Goal: Information Seeking & Learning: Learn about a topic

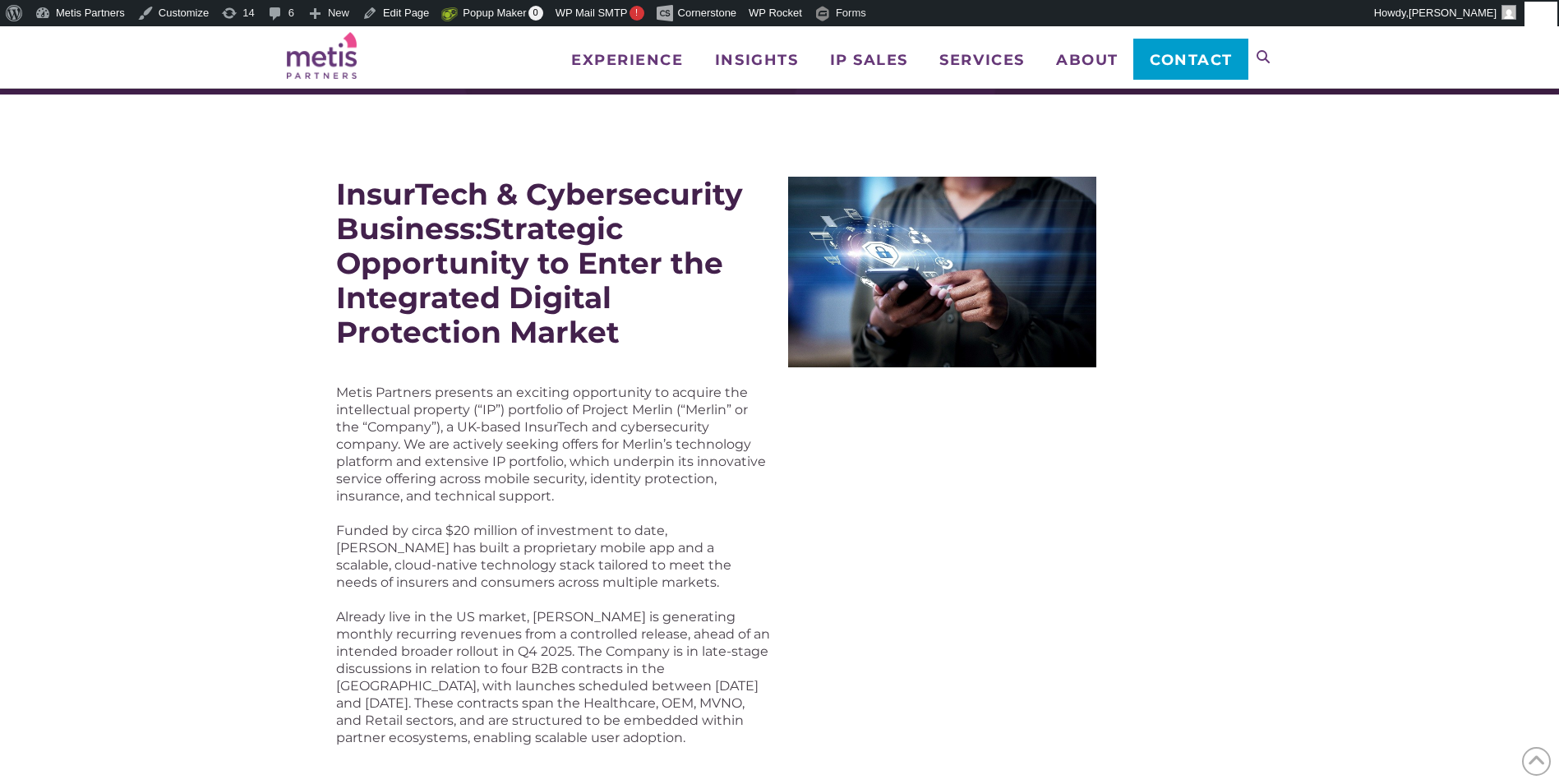
scroll to position [164, 0]
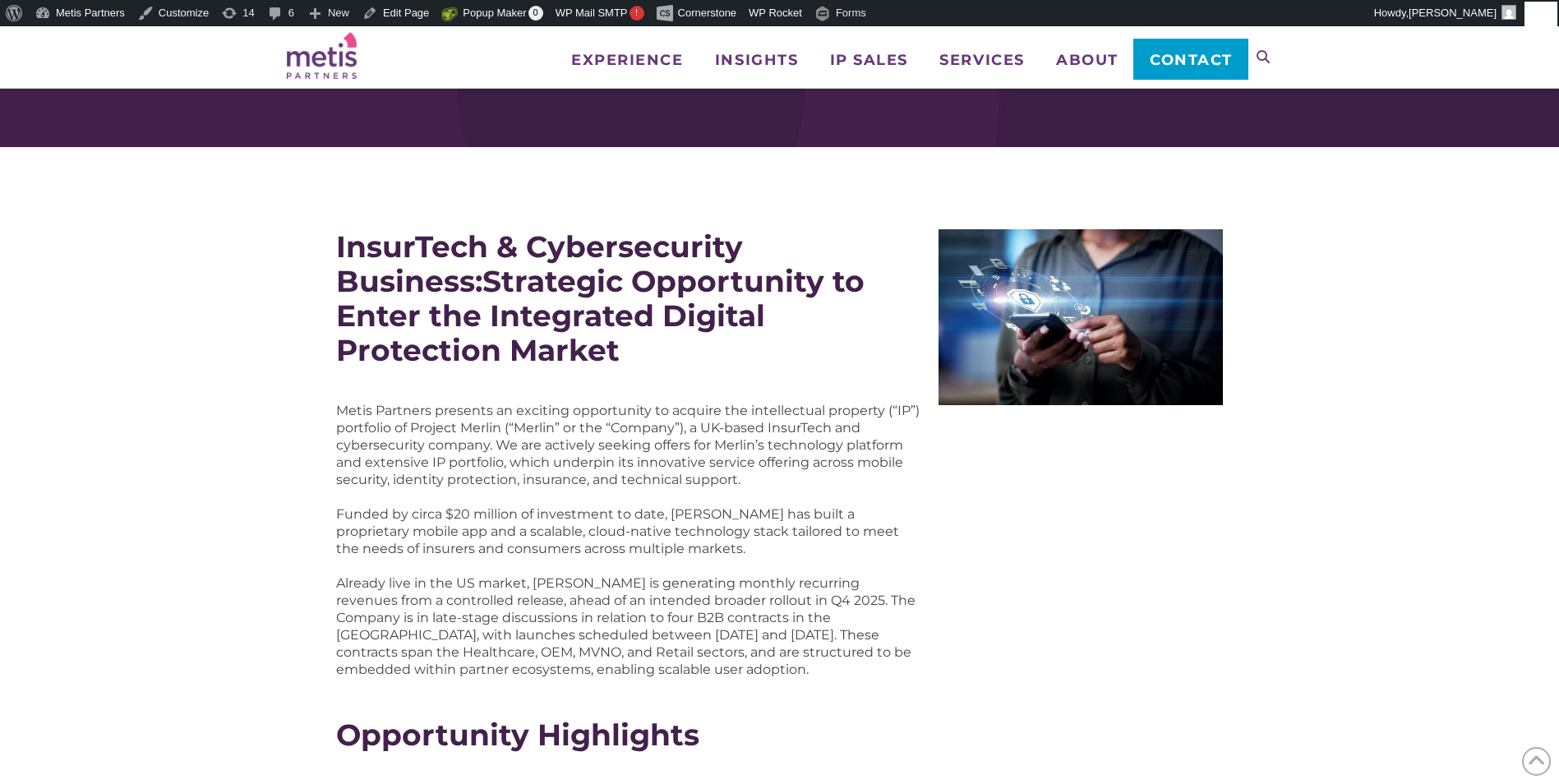
scroll to position [82, 0]
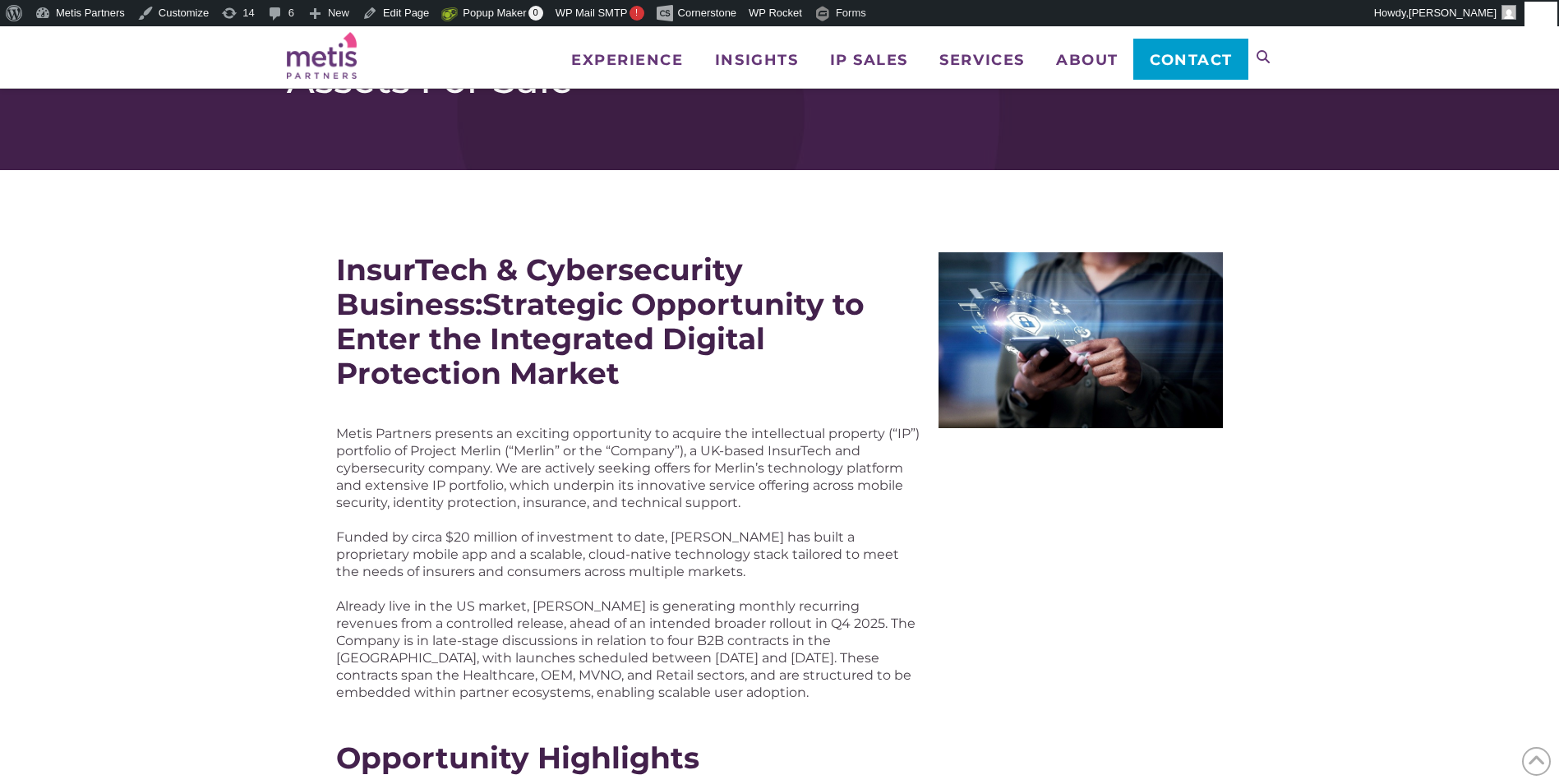
click at [1055, 417] on img at bounding box center [1080, 340] width 285 height 175
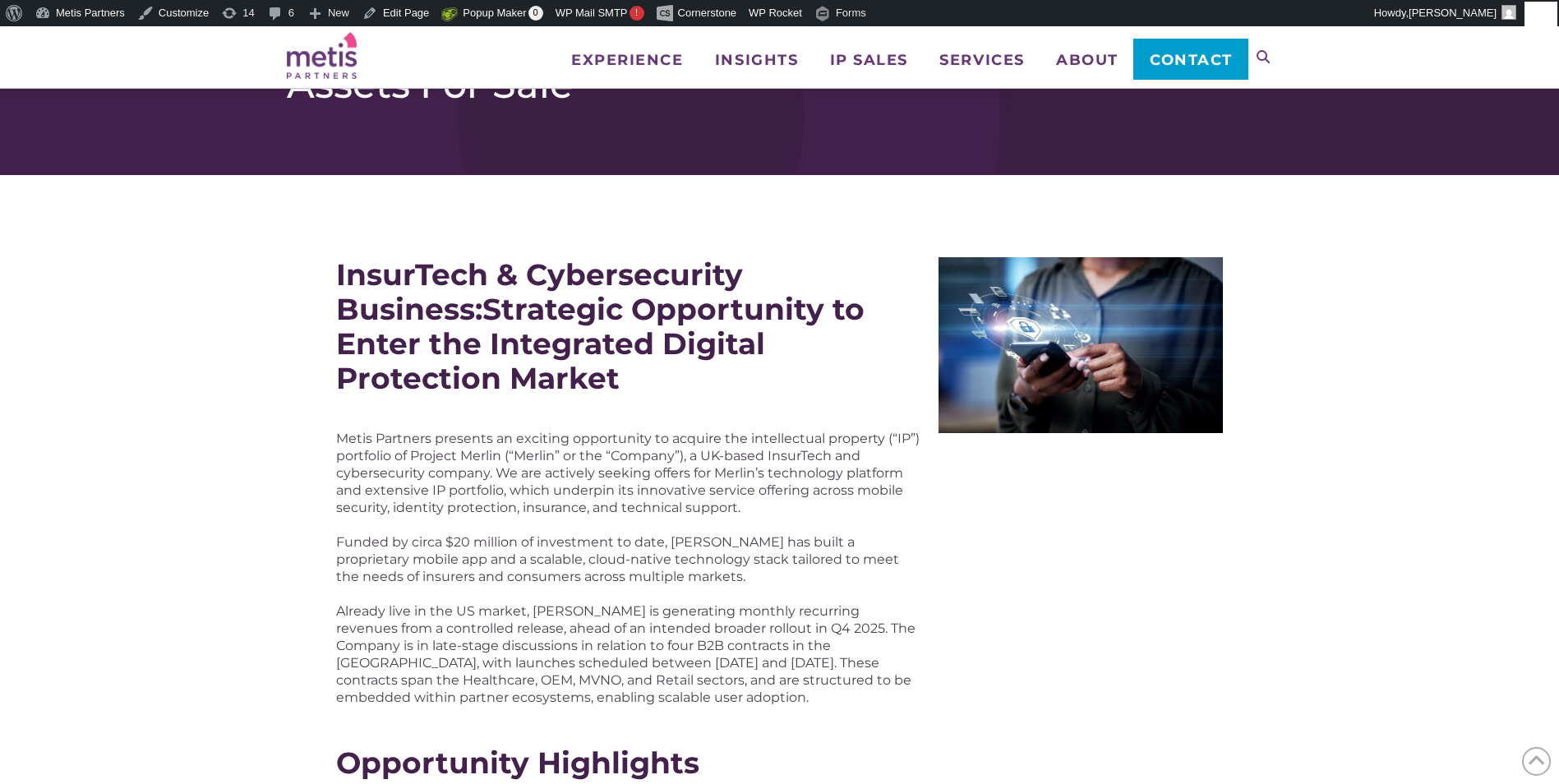
scroll to position [0, 0]
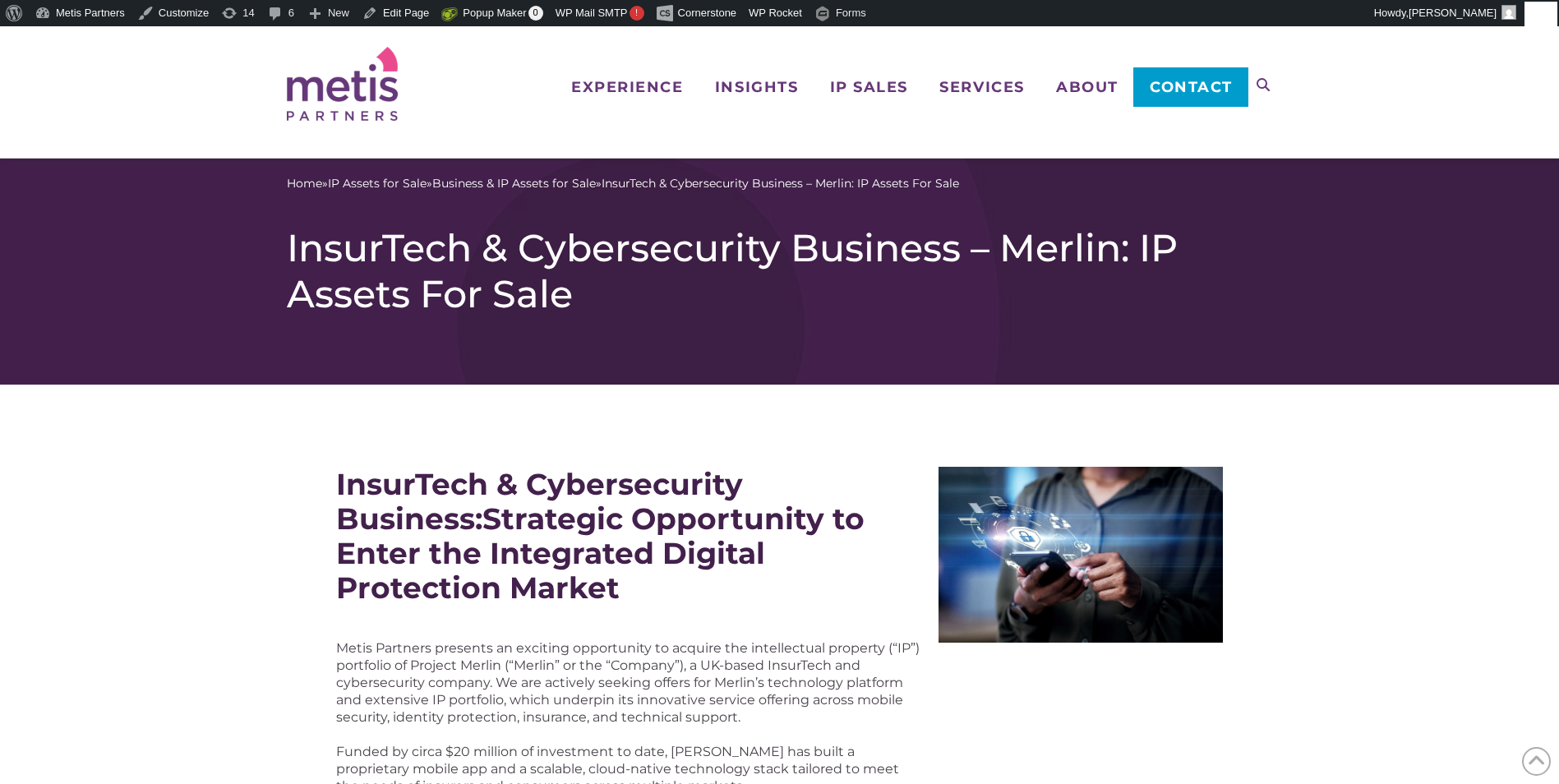
drag, startPoint x: 1457, startPoint y: 450, endPoint x: 1421, endPoint y: 442, distance: 36.9
